Goal: Information Seeking & Learning: Learn about a topic

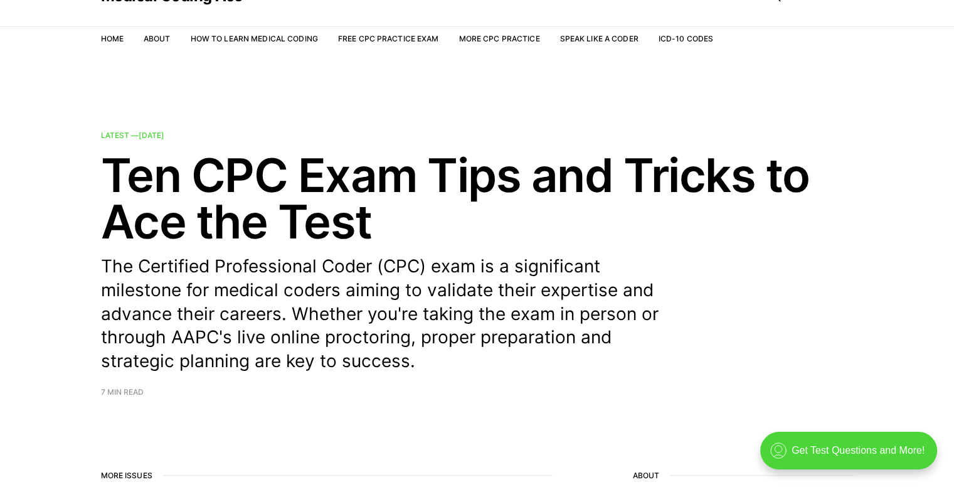
scroll to position [60, 0]
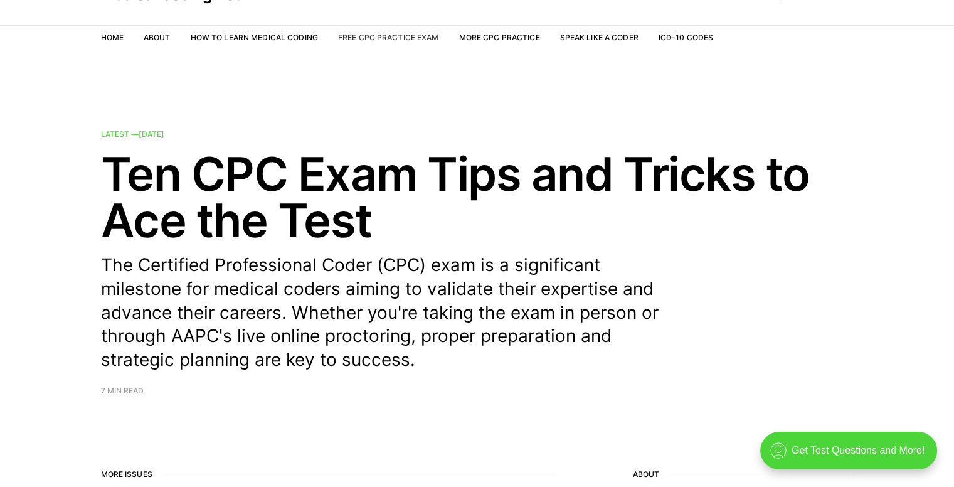
click at [361, 41] on link "Free CPC Practice Exam" at bounding box center [388, 37] width 101 height 9
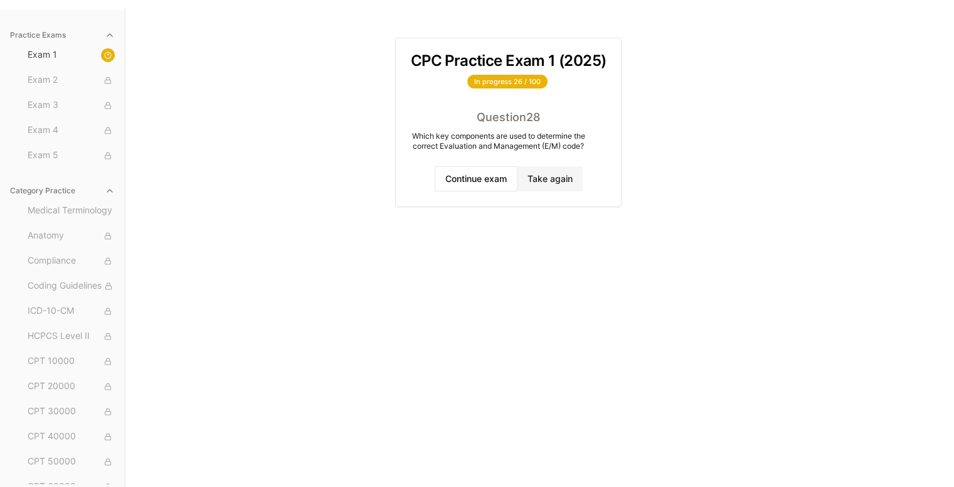
scroll to position [115, 0]
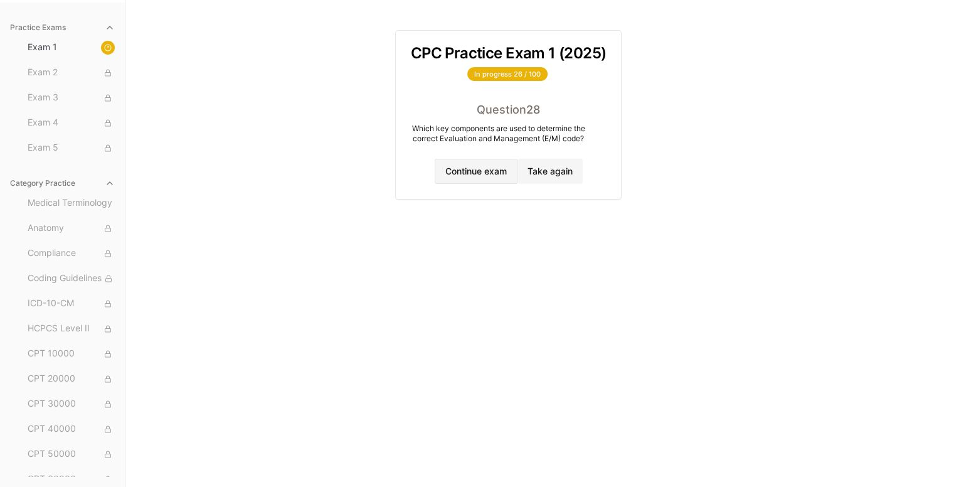
click at [445, 182] on button "Continue exam" at bounding box center [476, 171] width 83 height 25
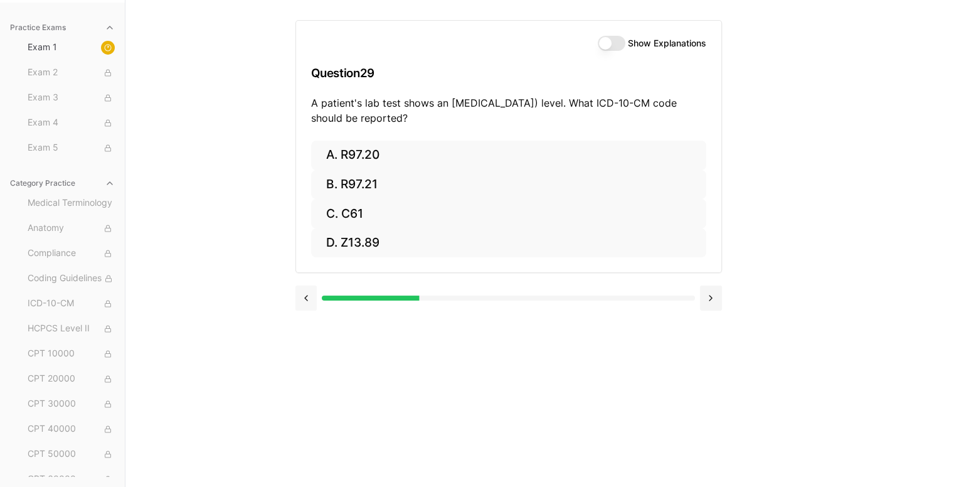
click at [296, 300] on button at bounding box center [306, 297] width 22 height 25
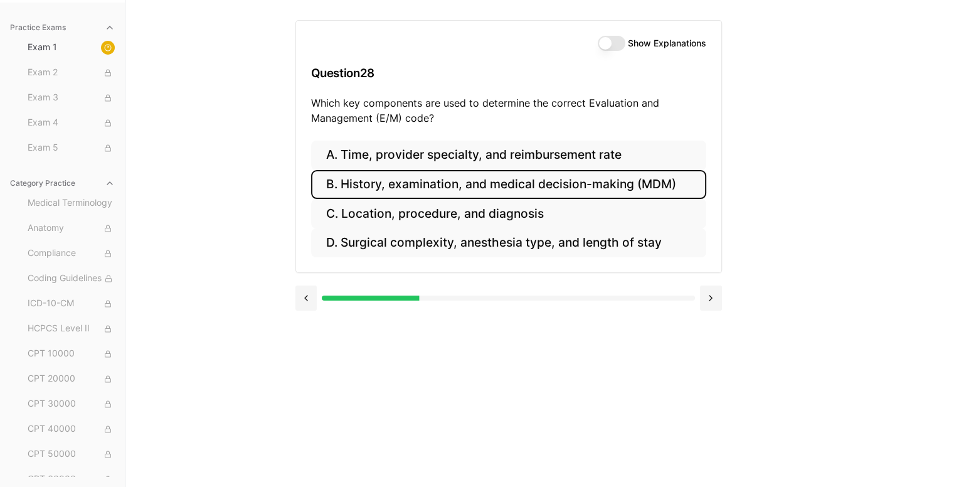
click at [601, 46] on button "Show Explanations" at bounding box center [612, 43] width 28 height 15
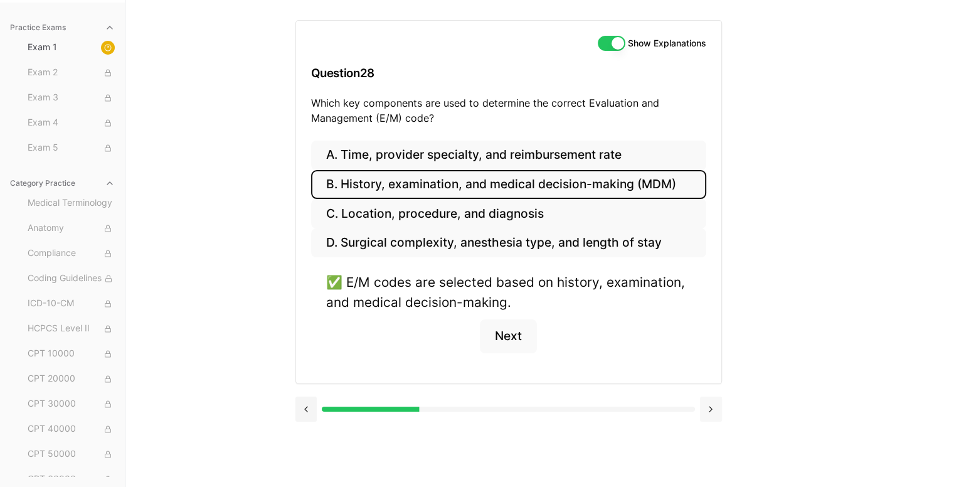
click at [719, 410] on div "Show Explanations Question 28 Which key components are used to determine the co…" at bounding box center [539, 243] width 489 height 487
click at [719, 410] on button at bounding box center [711, 408] width 22 height 25
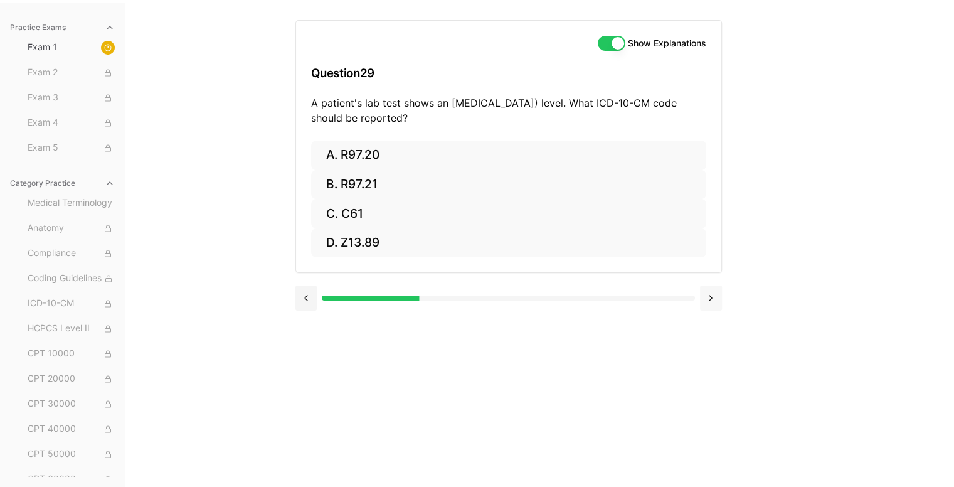
click at [704, 305] on button at bounding box center [711, 297] width 22 height 25
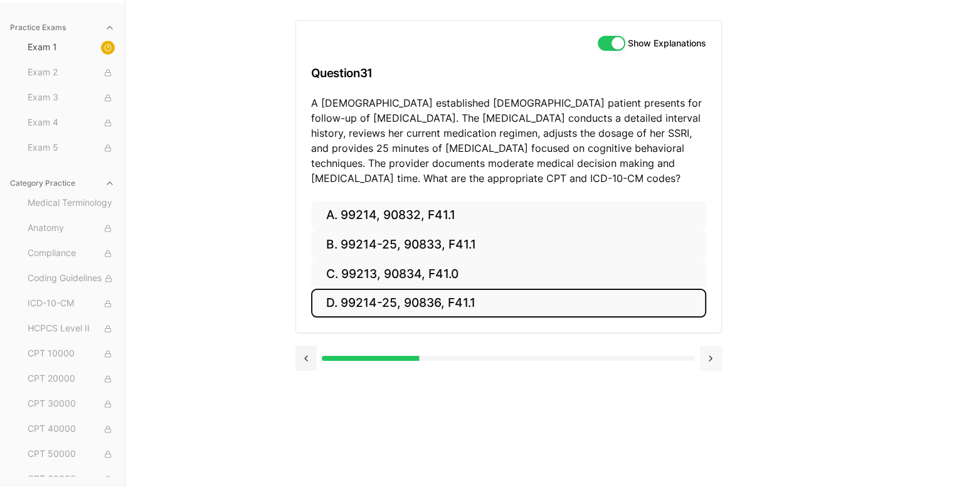
click at [704, 305] on button "D. 99214-25, 90836, F41.1" at bounding box center [508, 302] width 395 height 29
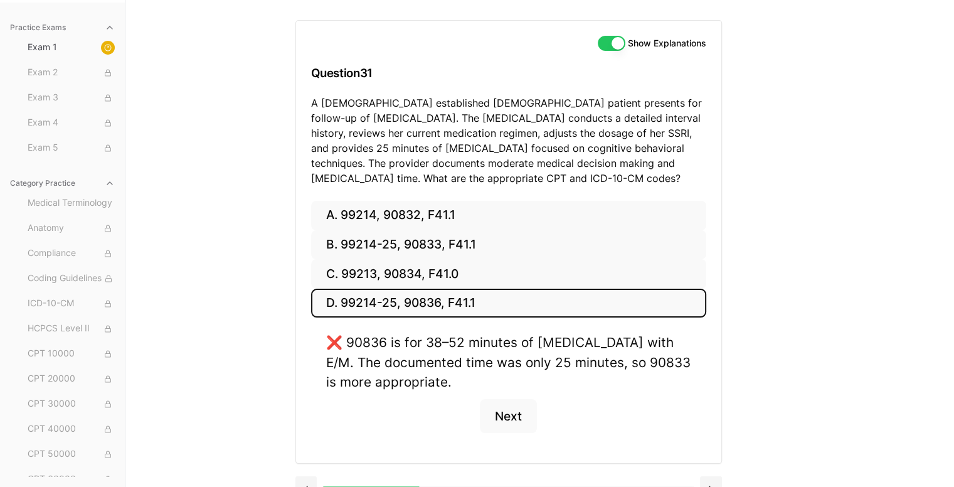
click at [481, 312] on button "D. 99214-25, 90836, F41.1" at bounding box center [508, 302] width 395 height 29
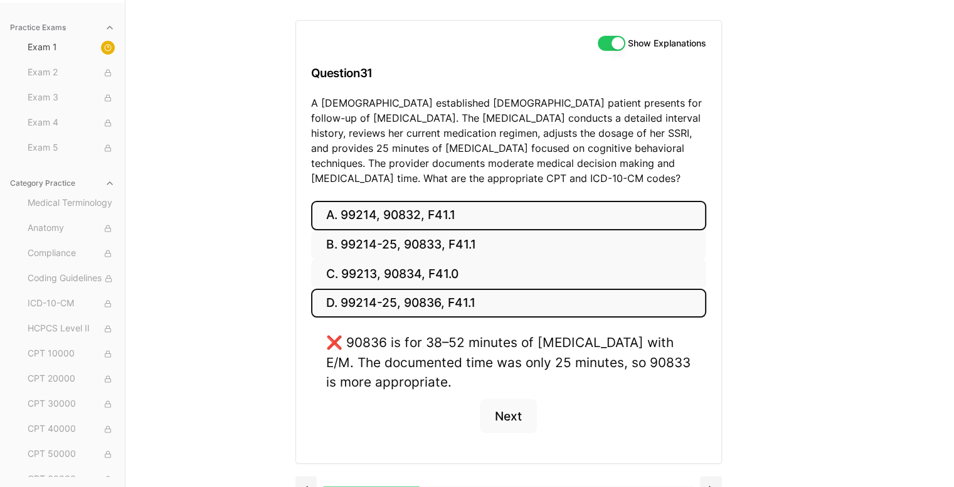
click at [386, 224] on button "A. 99214, 90832, F41.1" at bounding box center [508, 215] width 395 height 29
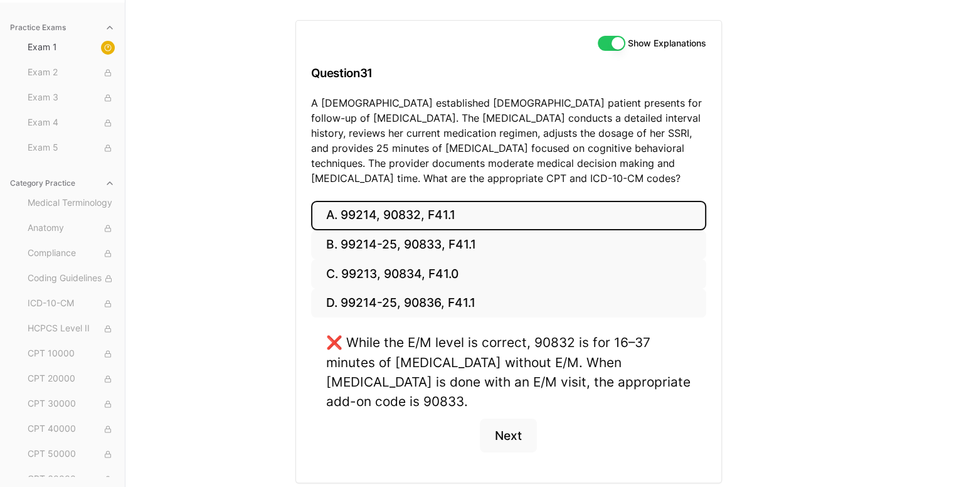
click at [386, 224] on button "A. 99214, 90832, F41.1" at bounding box center [508, 215] width 395 height 29
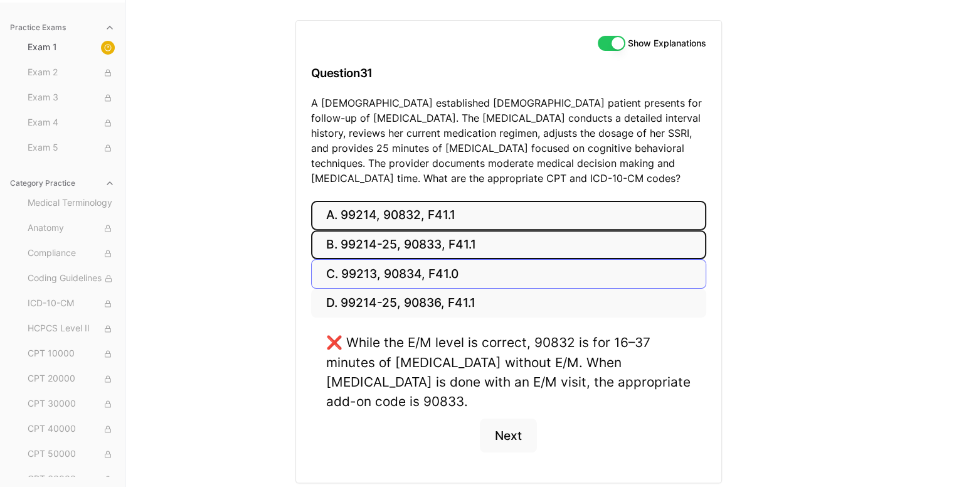
drag, startPoint x: 380, startPoint y: 243, endPoint x: 376, endPoint y: 283, distance: 40.4
click at [376, 283] on div "A. 99214, 90832, F41.1 B. 99214-25, 90833, F41.1 C. 99213, 90834, F41.0 D. 9921…" at bounding box center [508, 259] width 395 height 117
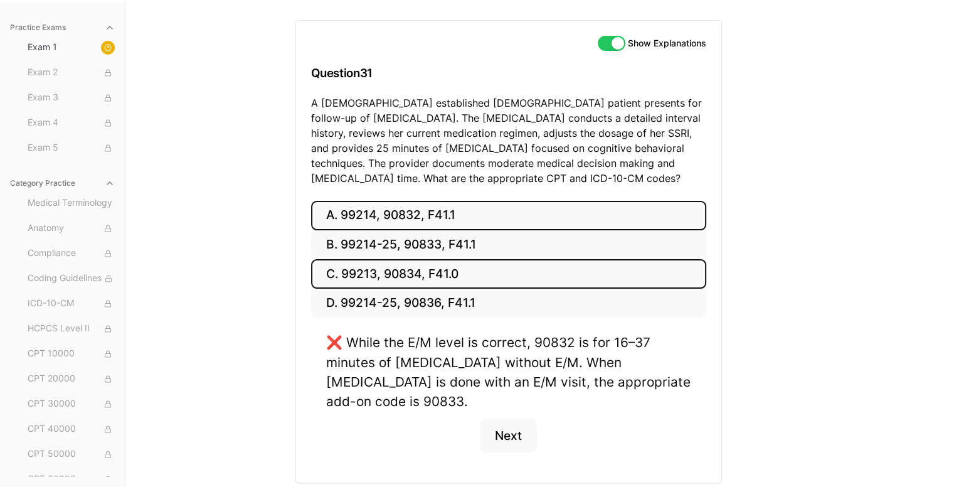
click at [376, 283] on button "C. 99213, 90834, F41.0" at bounding box center [508, 273] width 395 height 29
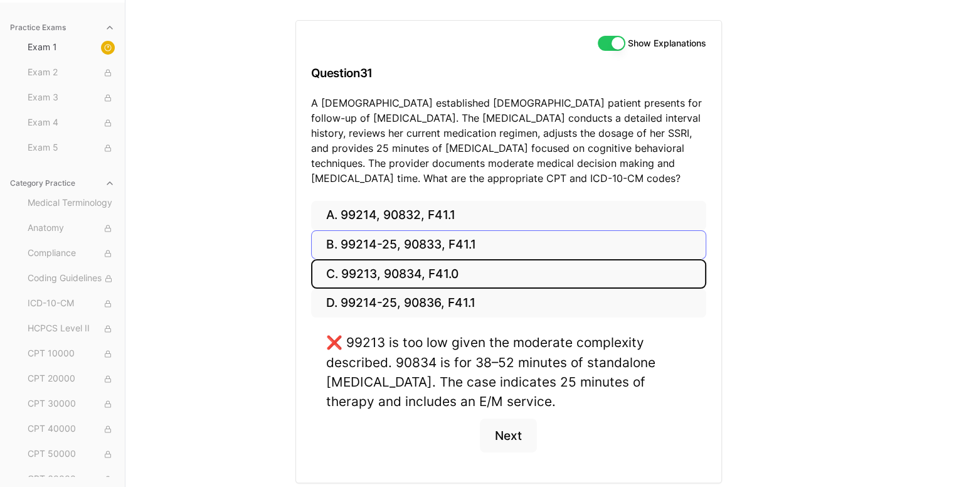
drag, startPoint x: 377, startPoint y: 259, endPoint x: 374, endPoint y: 248, distance: 11.1
click at [374, 248] on div "A. 99214, 90832, F41.1 B. 99214-25, 90833, F41.1 C. 99213, 90834, F41.0 D. 9921…" at bounding box center [508, 259] width 395 height 117
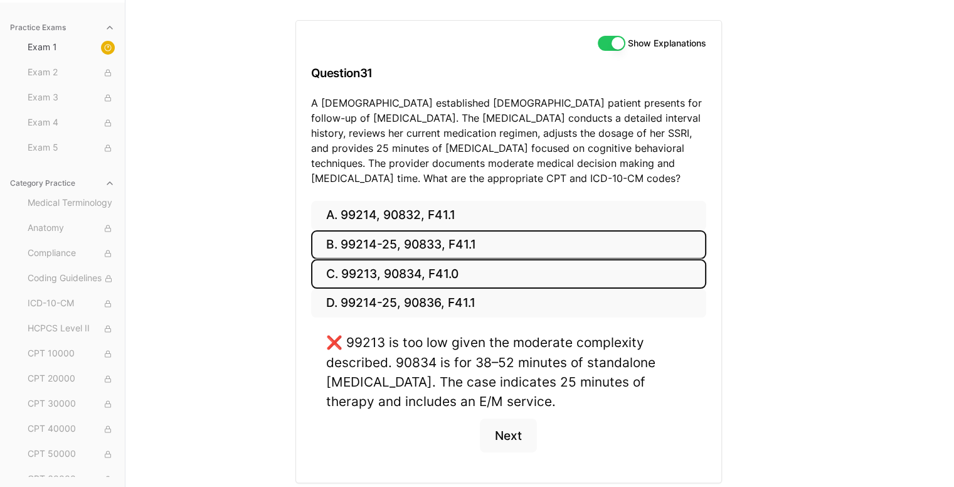
click at [374, 248] on button "B. 99214-25, 90833, F41.1" at bounding box center [508, 244] width 395 height 29
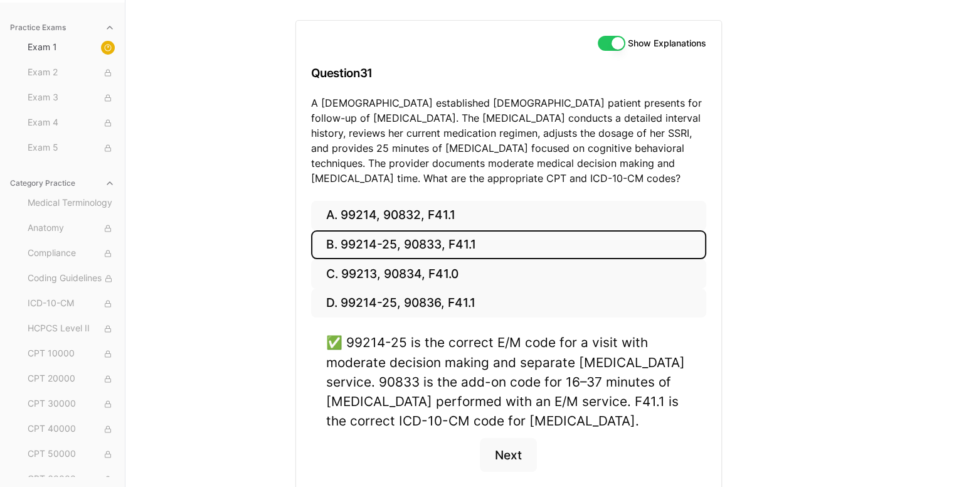
click at [374, 248] on button "B. 99214-25, 90833, F41.1" at bounding box center [508, 244] width 395 height 29
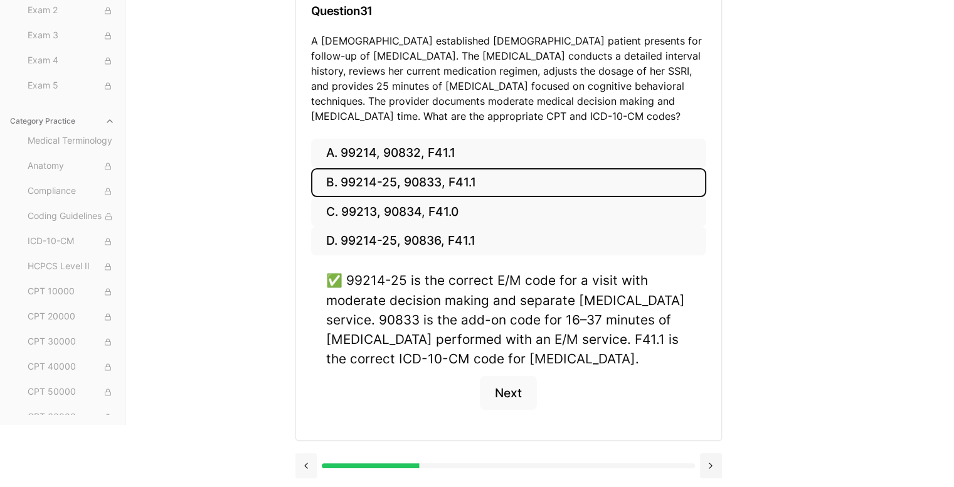
click at [311, 458] on button at bounding box center [306, 465] width 22 height 25
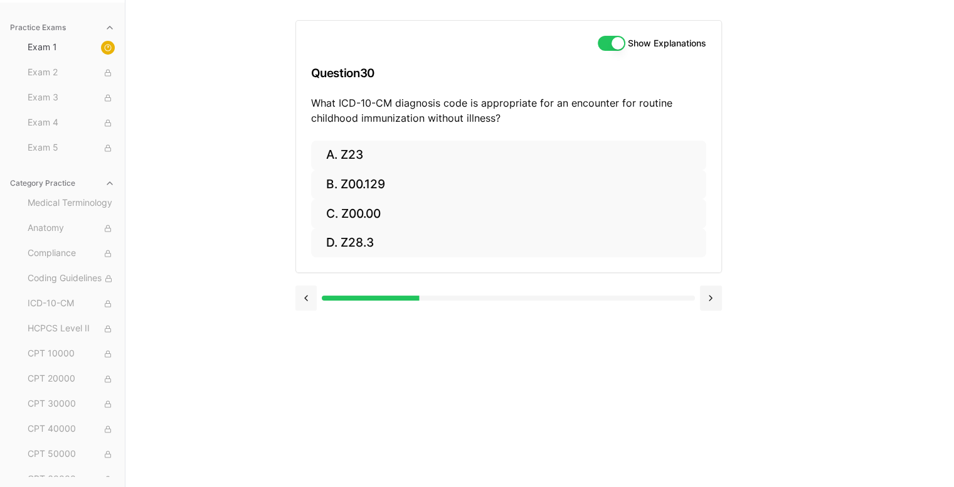
scroll to position [115, 0]
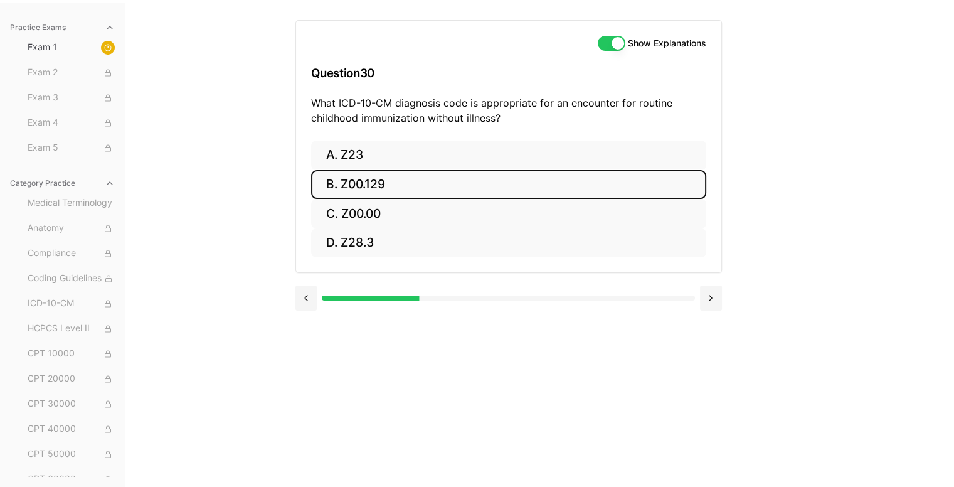
click at [465, 181] on button "B. Z00.129" at bounding box center [508, 184] width 395 height 29
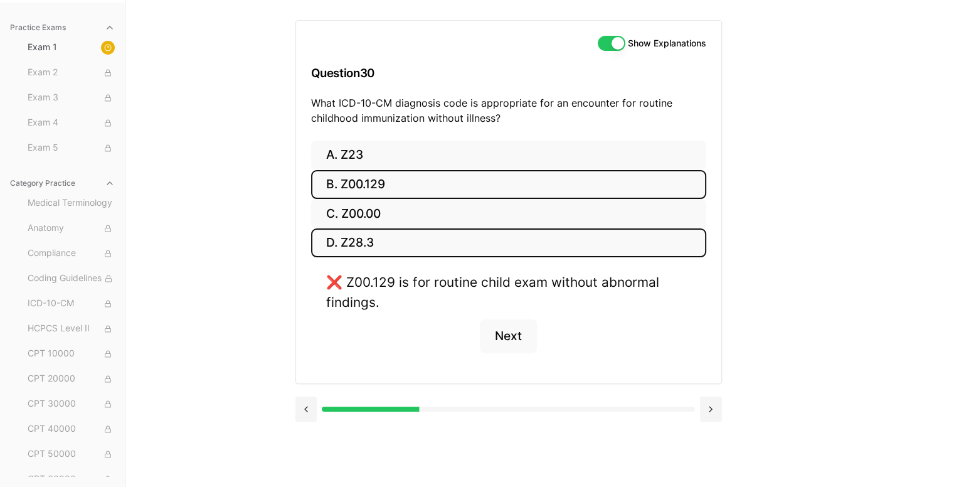
click at [363, 239] on button "D. Z28.3" at bounding box center [508, 242] width 395 height 29
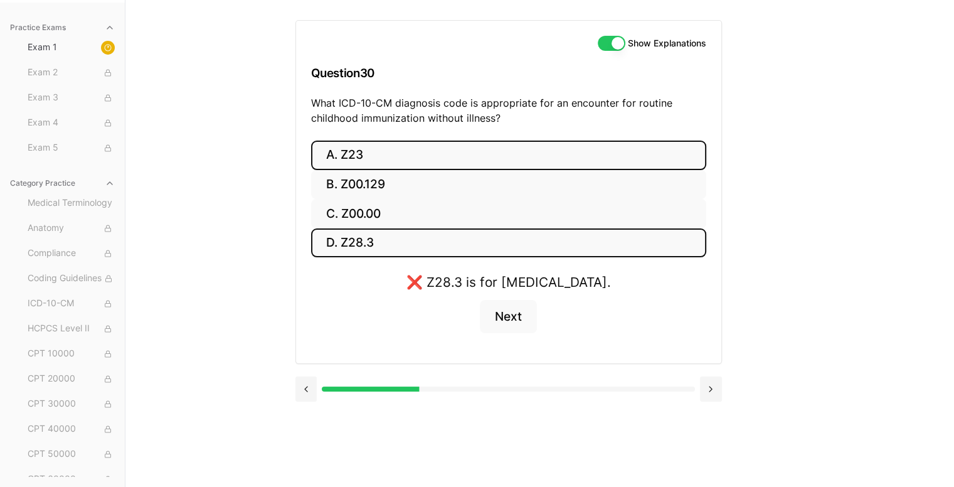
click at [332, 146] on button "A. Z23" at bounding box center [508, 154] width 395 height 29
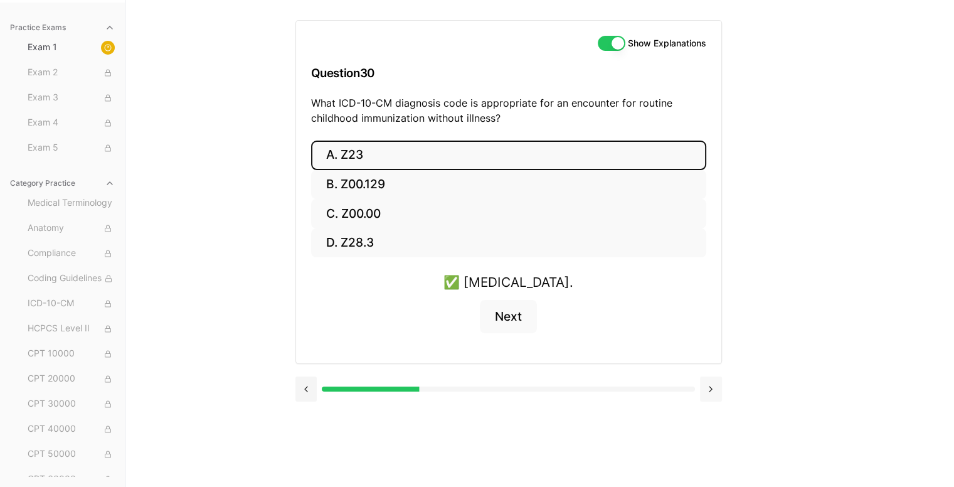
click at [705, 393] on button at bounding box center [711, 388] width 22 height 25
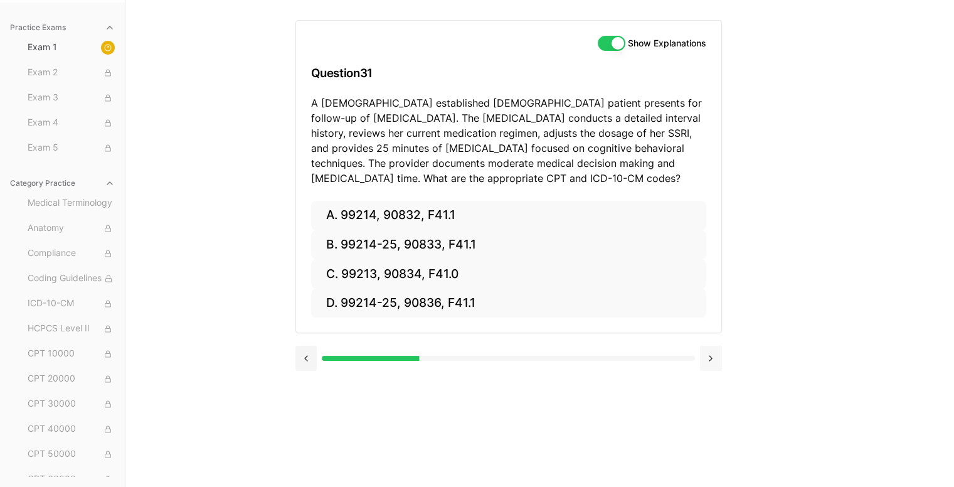
click at [705, 393] on div "Show Explanations Question 31 A 42-year-old established female patient presents…" at bounding box center [539, 243] width 489 height 487
click at [705, 364] on button at bounding box center [711, 358] width 22 height 25
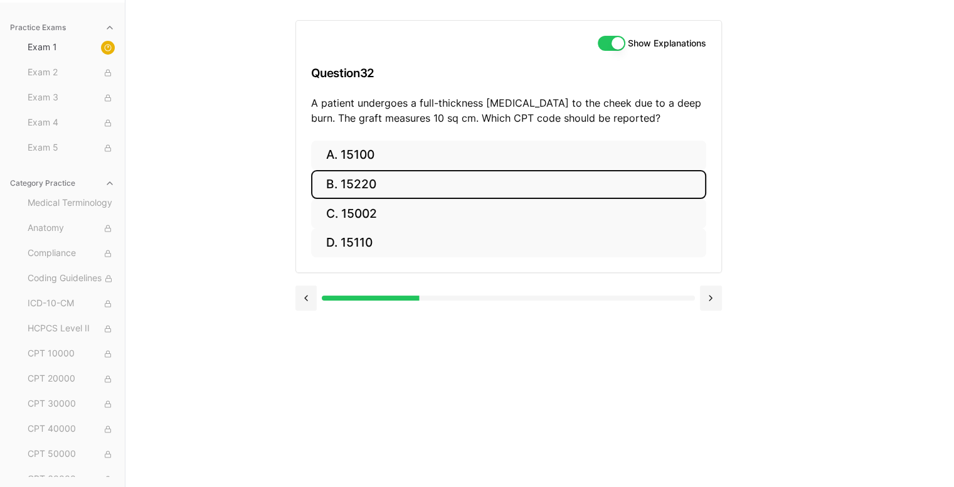
click at [365, 181] on button "B. 15220" at bounding box center [508, 184] width 395 height 29
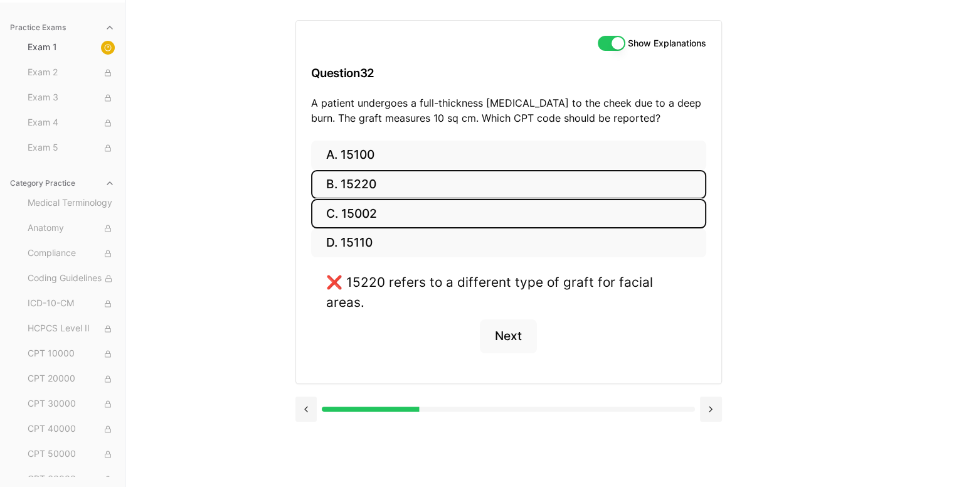
click at [371, 221] on button "C. 15002" at bounding box center [508, 213] width 395 height 29
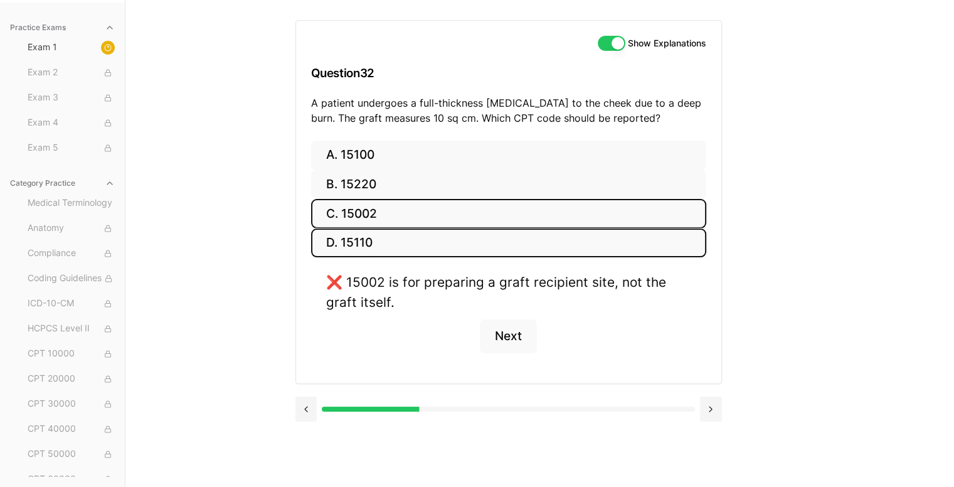
click at [364, 240] on button "D. 15110" at bounding box center [508, 242] width 395 height 29
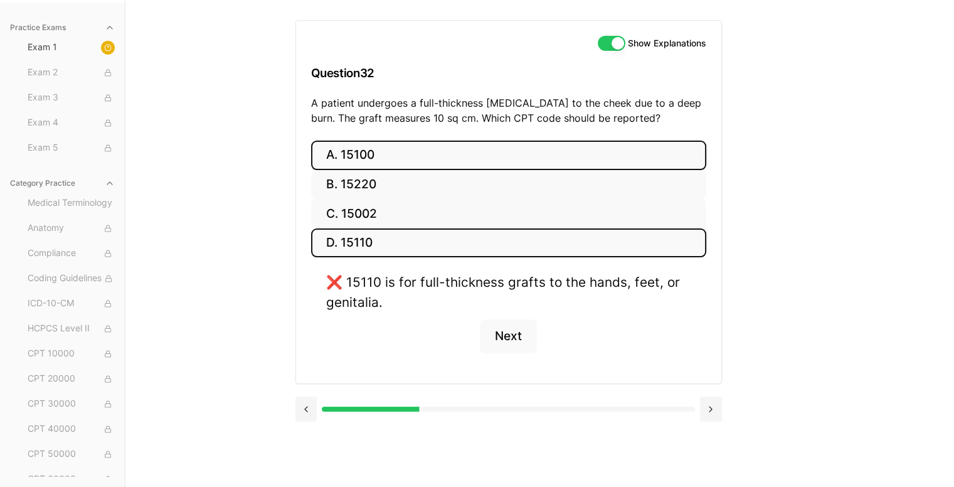
click at [348, 147] on button "A. 15100" at bounding box center [508, 154] width 395 height 29
